Goal: Navigation & Orientation: Go to known website

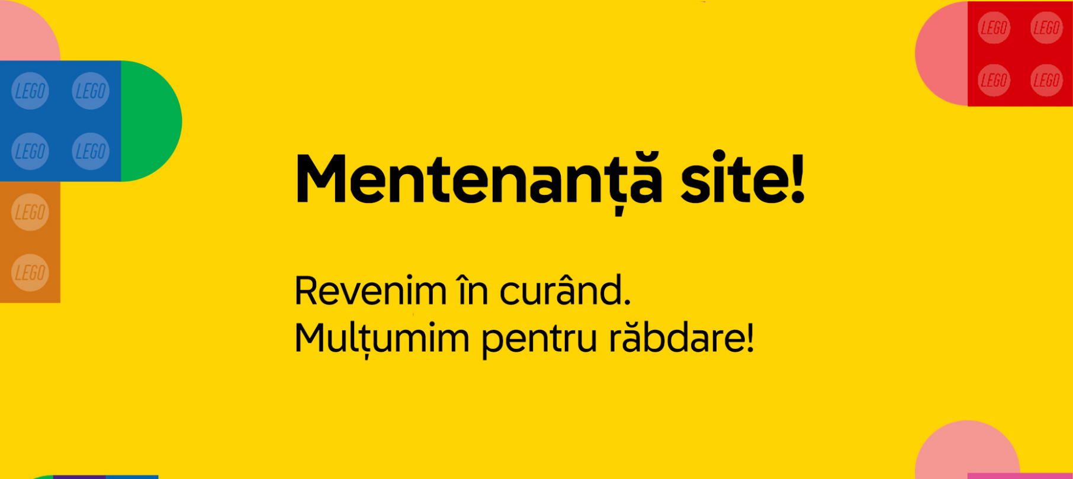
scroll to position [48, 0]
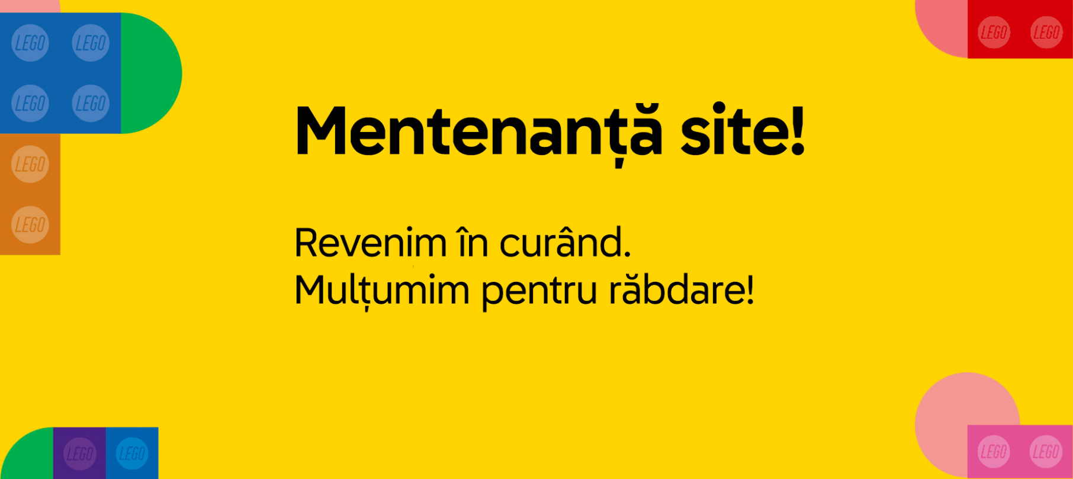
click at [423, 191] on img at bounding box center [536, 215] width 1073 height 527
